Goal: Information Seeking & Learning: Find specific fact

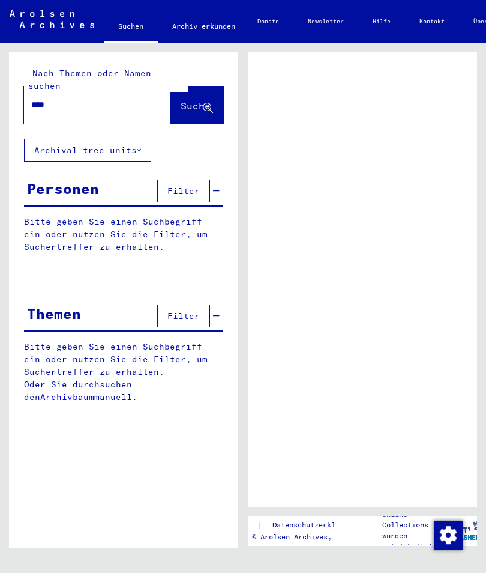
type input "****"
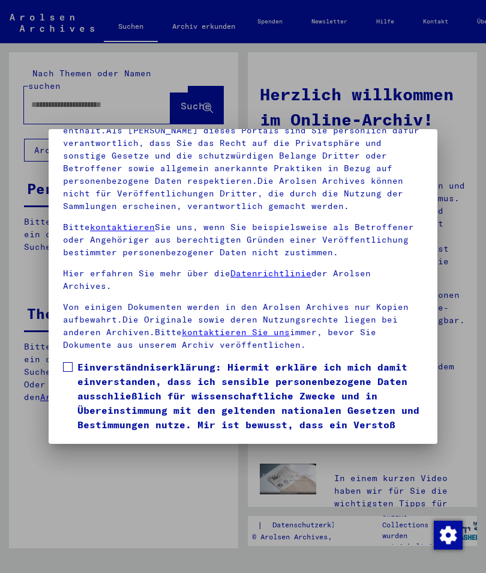
scroll to position [170, 0]
click at [74, 359] on label "Einverständniserklärung: Hiermit erkläre ich mich damit einverstanden, dass ich…" at bounding box center [243, 409] width 360 height 101
click at [124, 466] on button "Ich stimme zu" at bounding box center [108, 477] width 91 height 23
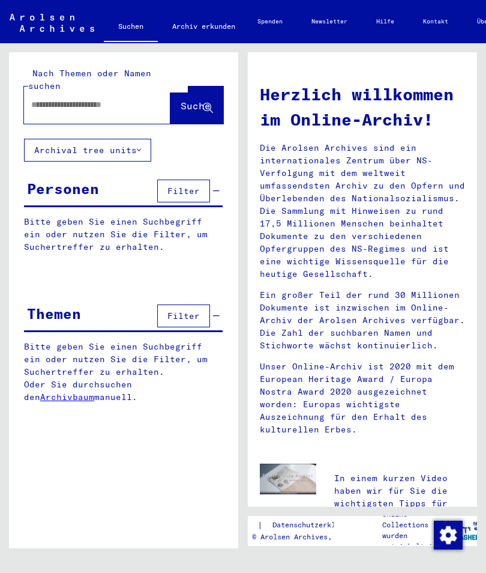
click at [58, 107] on div at bounding box center [97, 104] width 146 height 37
click at [50, 98] on input "text" at bounding box center [82, 104] width 103 height 13
type input "**********"
click at [194, 100] on span "Suche" at bounding box center [196, 106] width 30 height 12
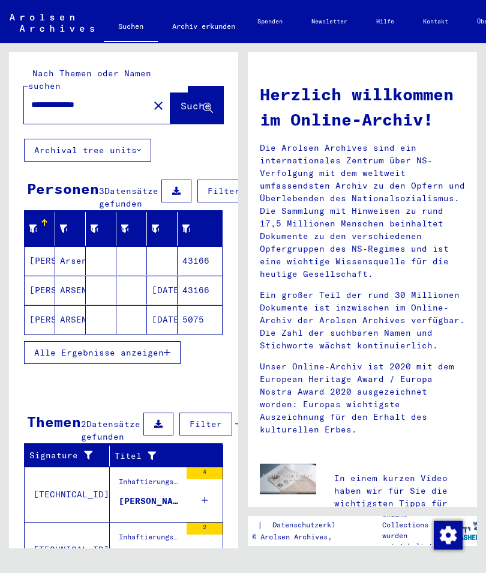
click at [206, 260] on mat-cell "43166" at bounding box center [200, 260] width 44 height 29
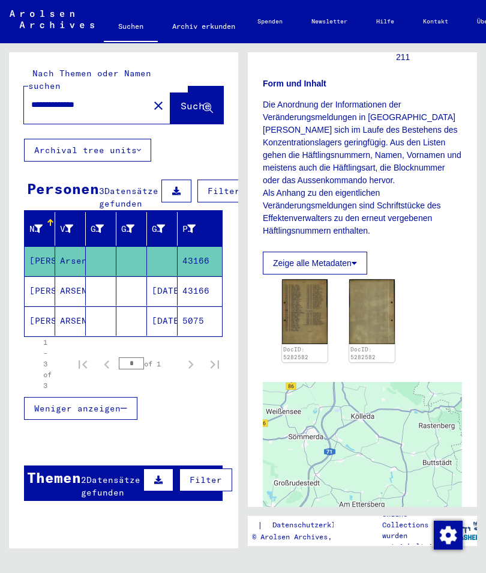
scroll to position [187, 0]
click at [314, 333] on img at bounding box center [305, 310] width 46 height 65
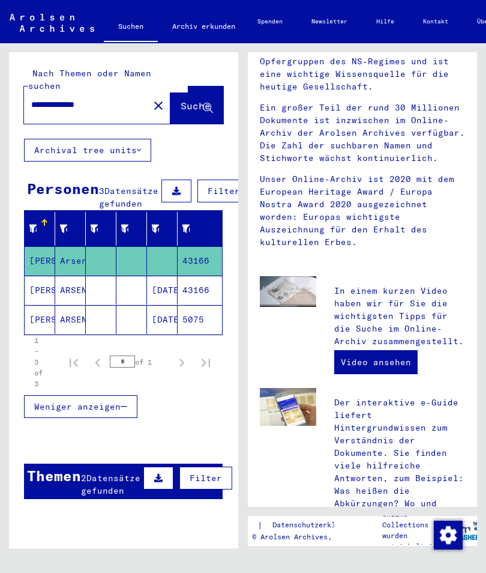
click at [197, 324] on mat-cell "5075" at bounding box center [200, 319] width 44 height 29
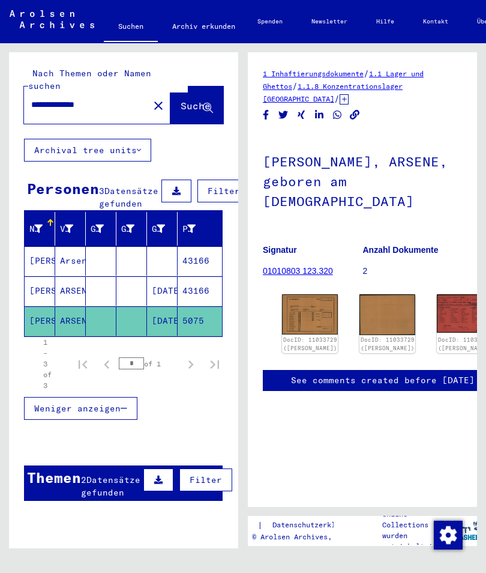
click at [305, 311] on img at bounding box center [310, 314] width 56 height 40
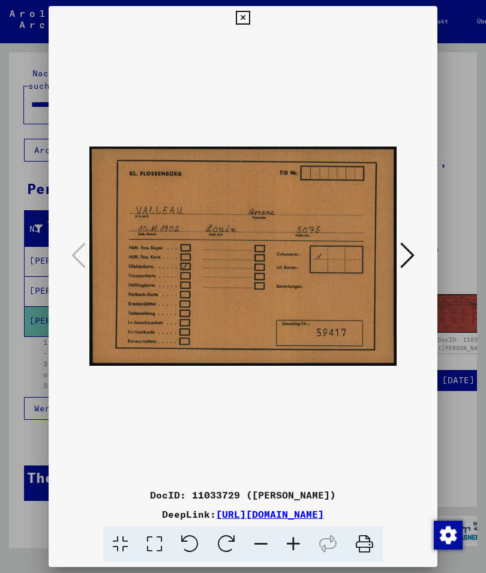
click at [411, 250] on icon at bounding box center [407, 255] width 14 height 29
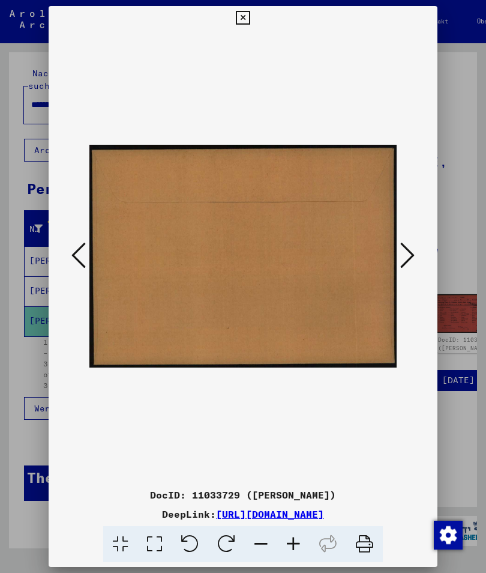
click at [412, 254] on icon at bounding box center [407, 255] width 14 height 29
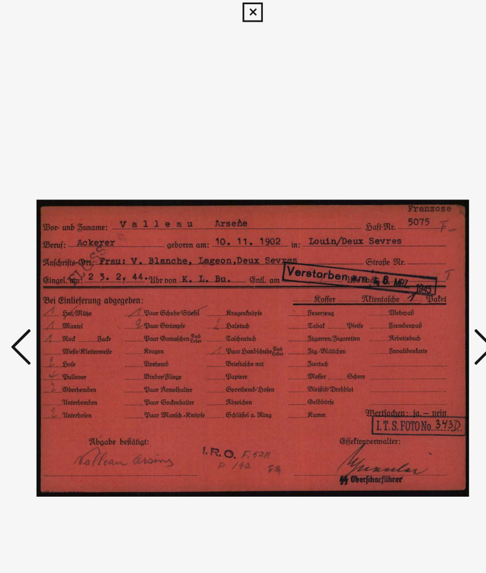
click at [400, 245] on icon at bounding box center [407, 255] width 14 height 29
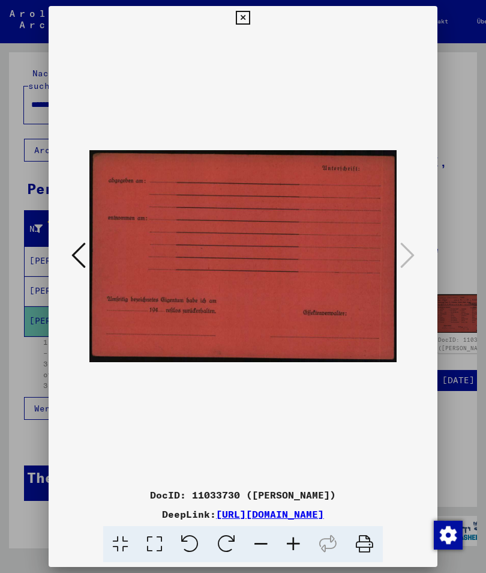
click at [249, 81] on img at bounding box center [242, 256] width 307 height 453
